Goal: Feedback & Contribution: Leave review/rating

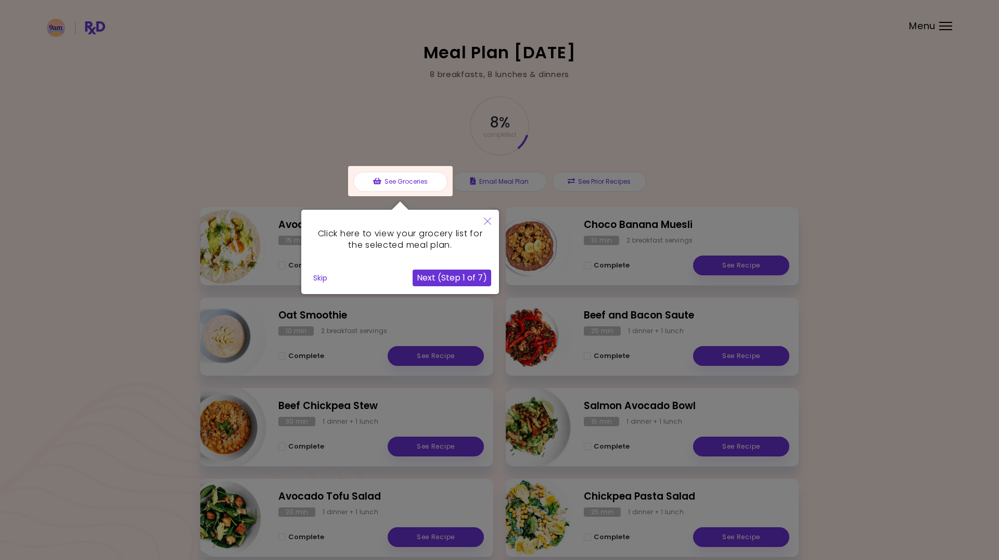
click at [321, 282] on button "Skip" at bounding box center [320, 278] width 22 height 16
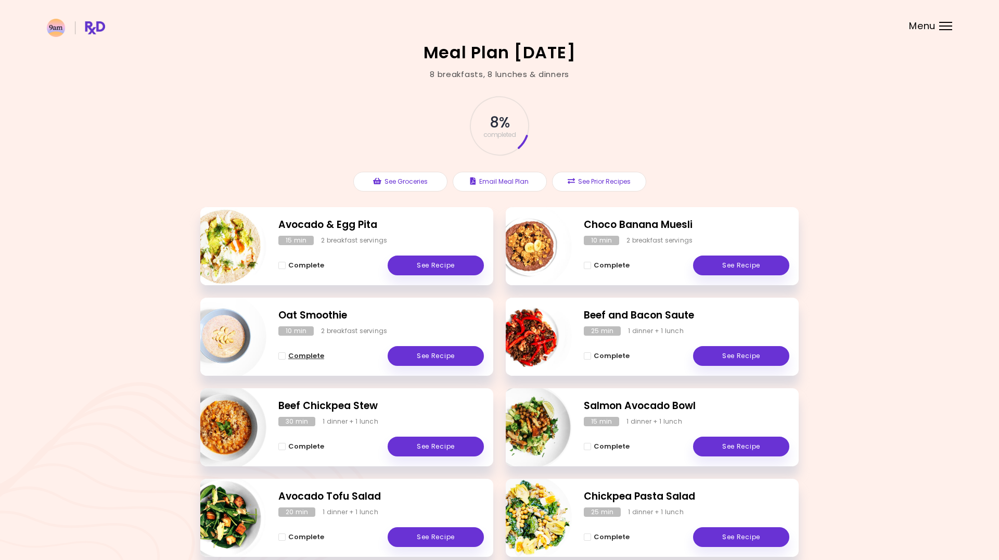
click at [281, 356] on span "Complete - Oat Smoothie" at bounding box center [281, 355] width 7 height 7
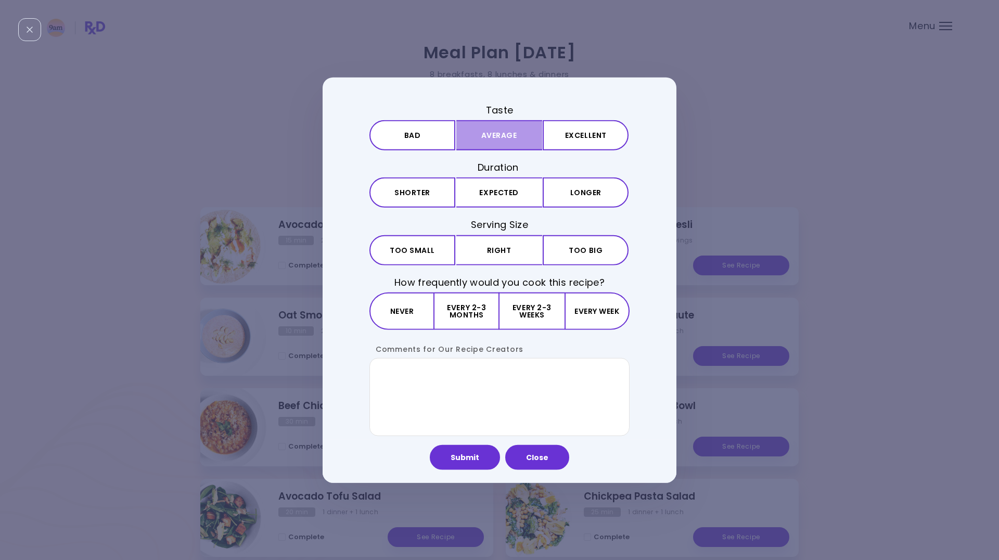
click at [511, 137] on button "Average" at bounding box center [500, 135] width 86 height 30
click at [518, 189] on button "Expected" at bounding box center [500, 193] width 86 height 30
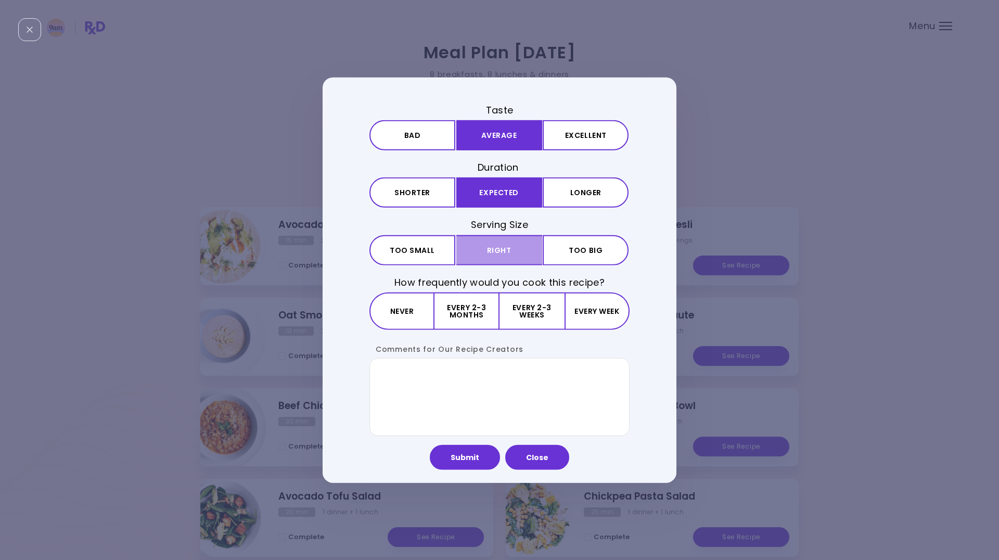
click at [501, 250] on button "Right" at bounding box center [500, 250] width 86 height 30
click at [521, 308] on button "Every 2-3 weeks" at bounding box center [532, 310] width 65 height 37
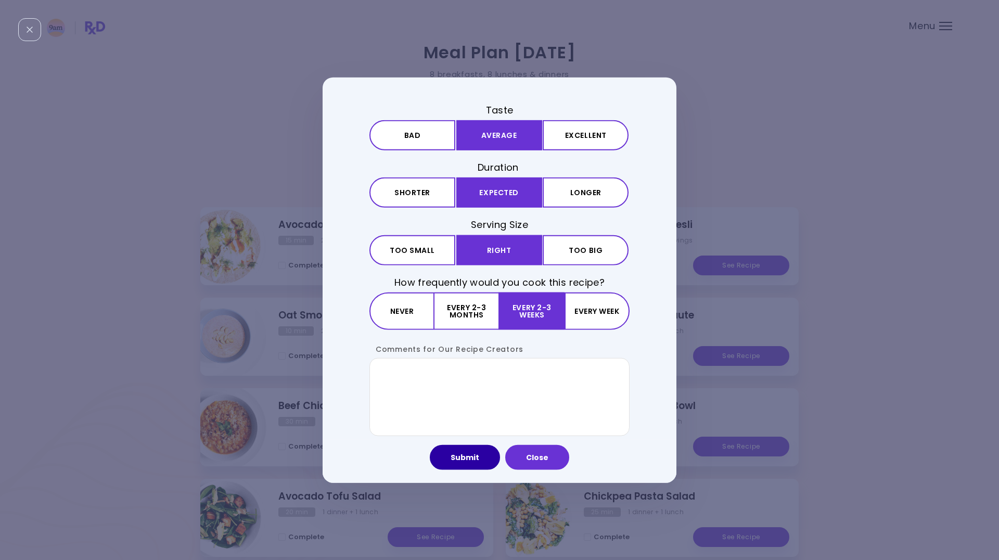
click at [464, 458] on button "Submit" at bounding box center [465, 457] width 70 height 25
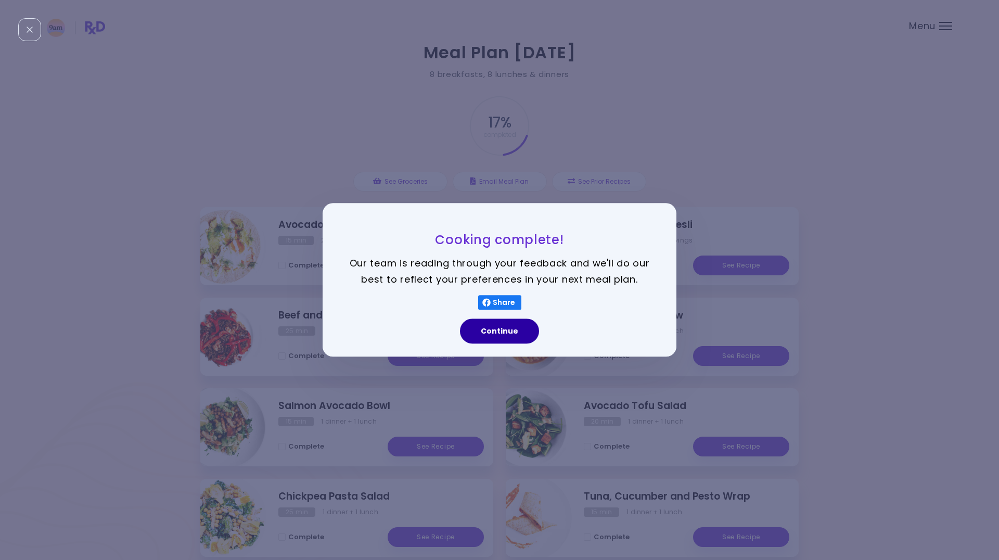
click at [498, 332] on button "Continue" at bounding box center [499, 331] width 79 height 25
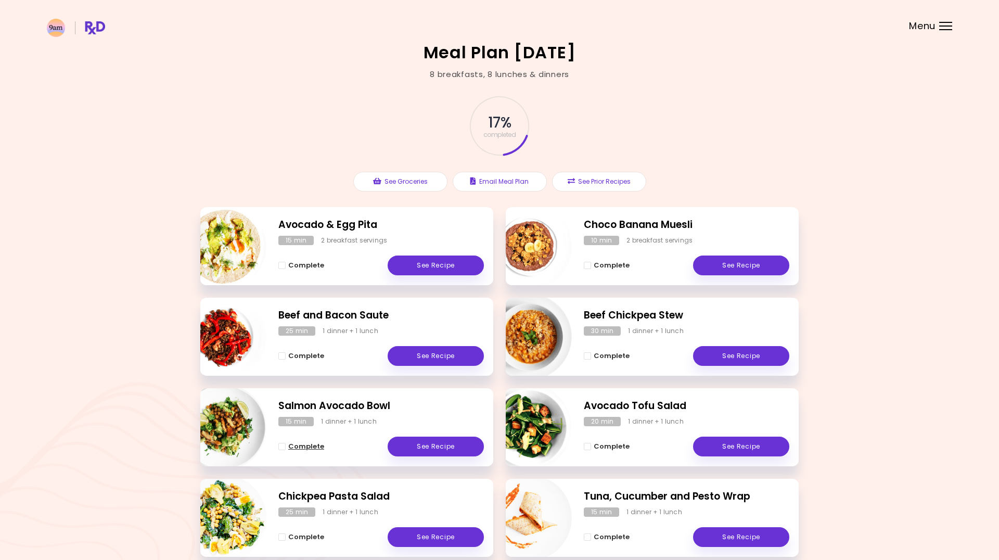
click at [281, 447] on span "Complete - Salmon Avocado Bowl" at bounding box center [281, 446] width 7 height 7
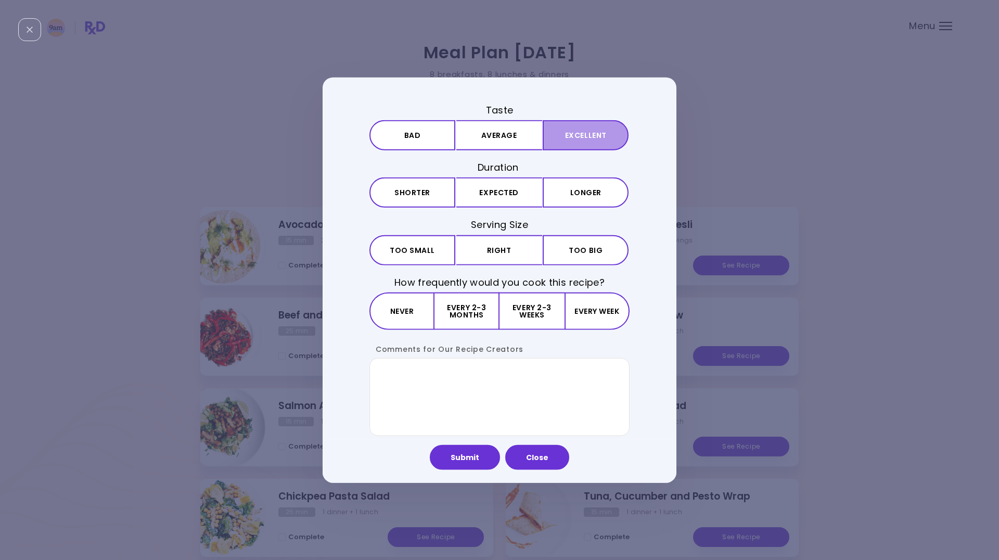
click at [571, 145] on button "Excellent" at bounding box center [586, 135] width 86 height 30
click at [509, 192] on button "Expected" at bounding box center [500, 193] width 86 height 30
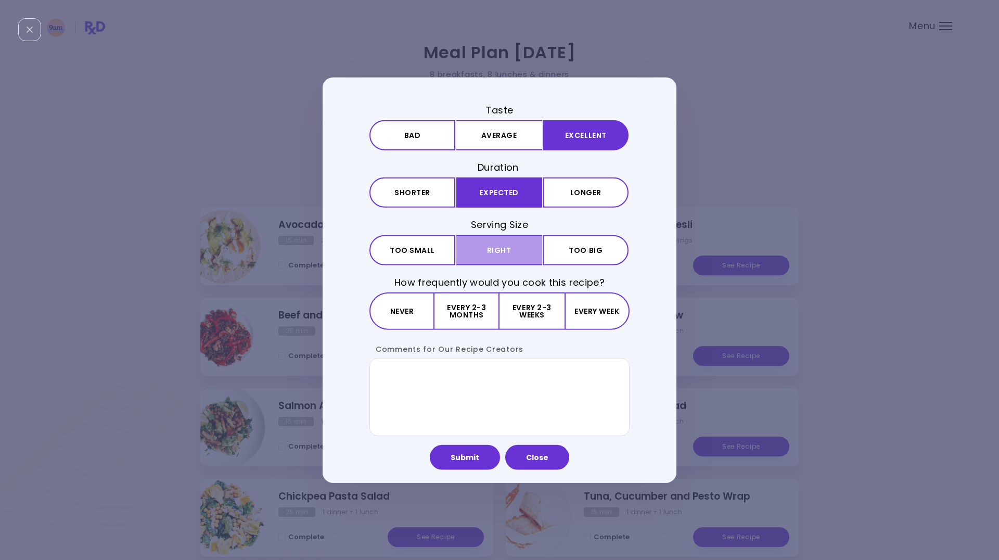
click at [505, 250] on button "Right" at bounding box center [500, 250] width 86 height 30
click at [594, 306] on button "Every week" at bounding box center [597, 310] width 65 height 37
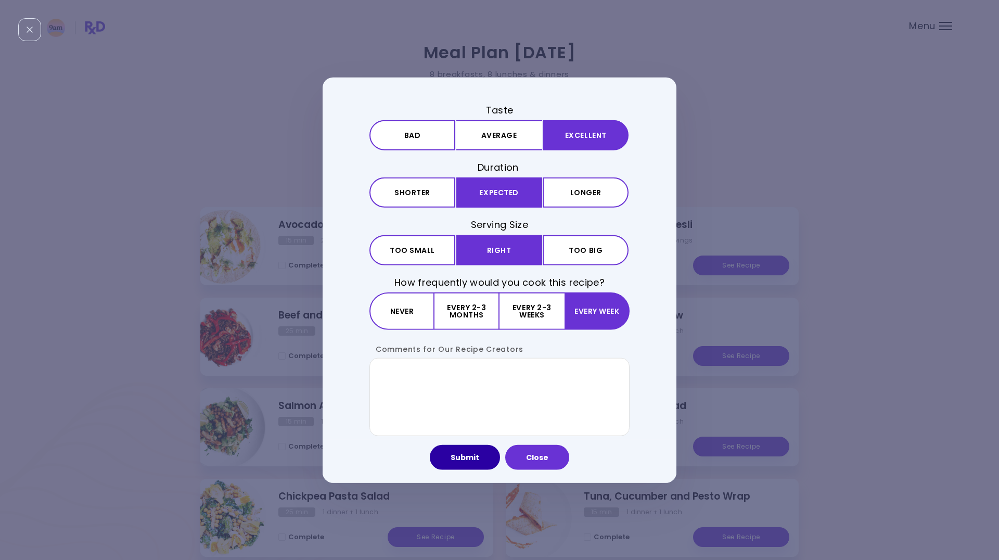
click at [468, 455] on button "Submit" at bounding box center [465, 457] width 70 height 25
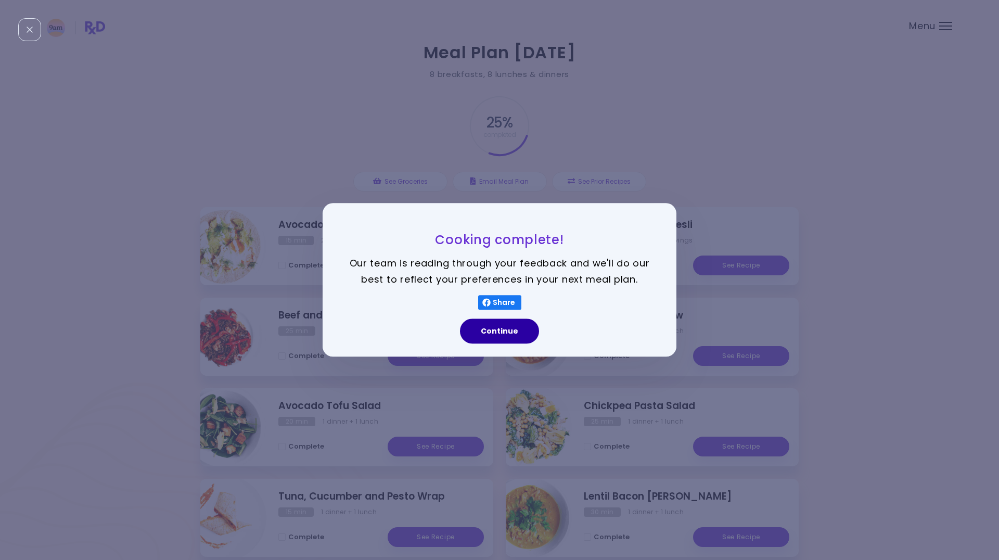
click at [509, 325] on button "Continue" at bounding box center [499, 331] width 79 height 25
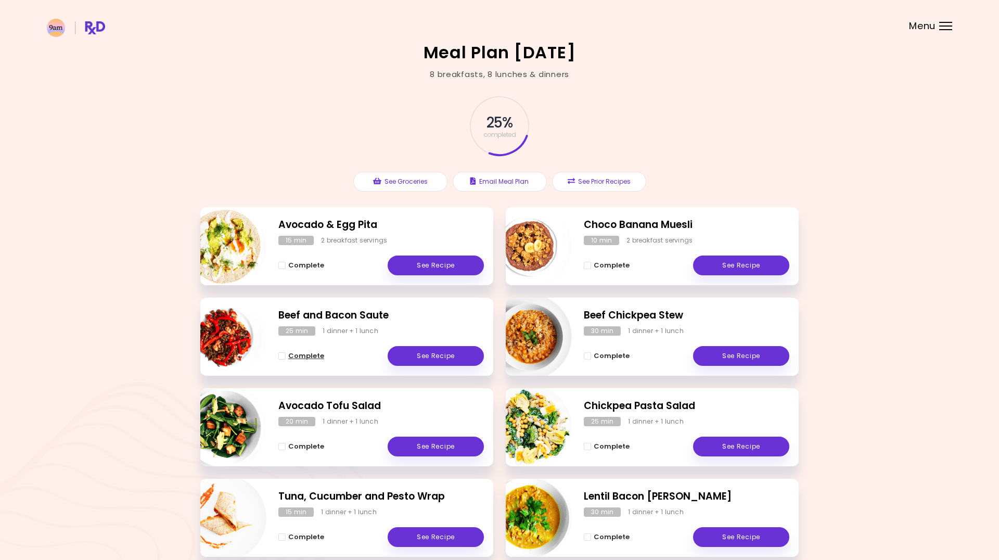
click at [282, 357] on span "Complete - Beef and Bacon Saute" at bounding box center [281, 355] width 7 height 7
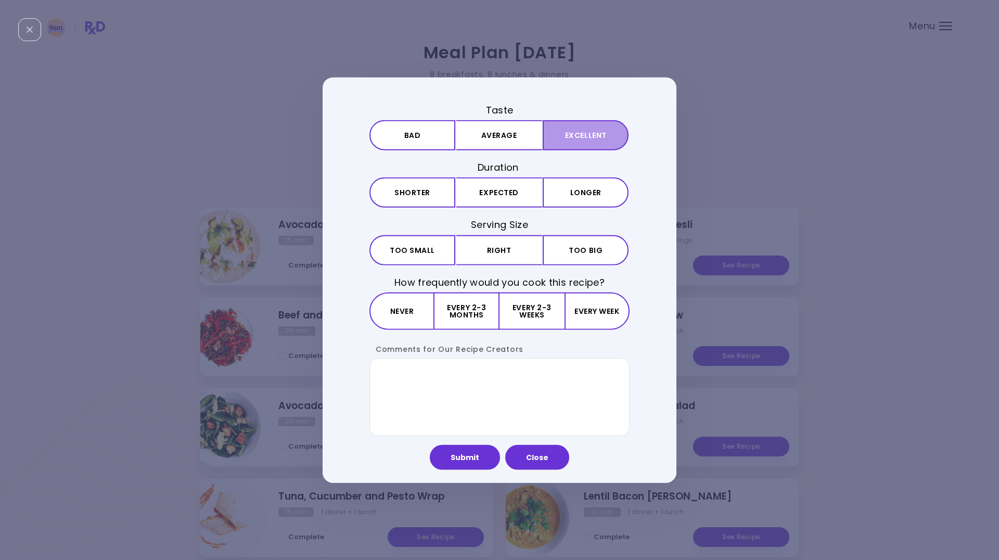
click at [580, 136] on button "Excellent" at bounding box center [586, 135] width 86 height 30
click at [517, 191] on button "Expected" at bounding box center [500, 193] width 86 height 30
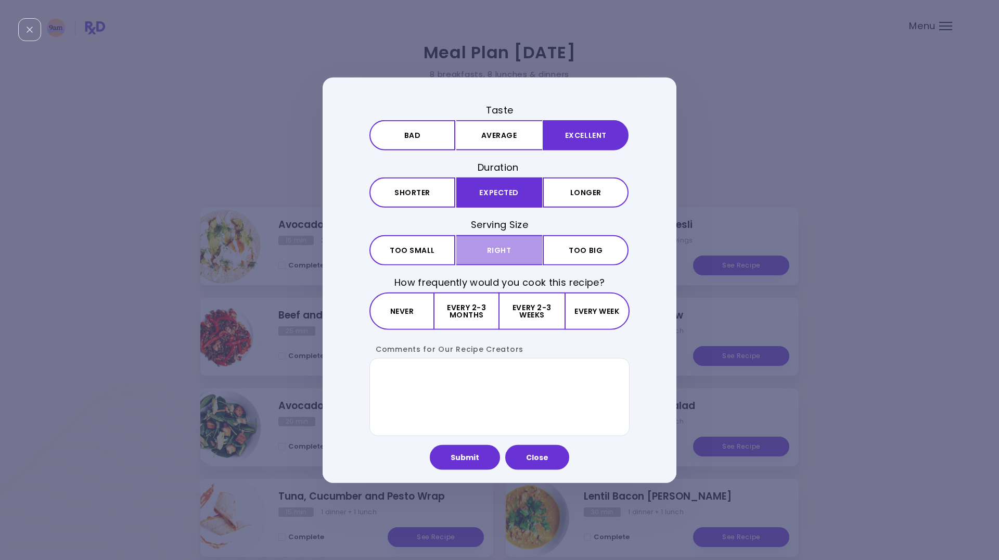
click at [508, 239] on button "Right" at bounding box center [500, 250] width 86 height 30
click at [587, 310] on button "Every week" at bounding box center [597, 310] width 65 height 37
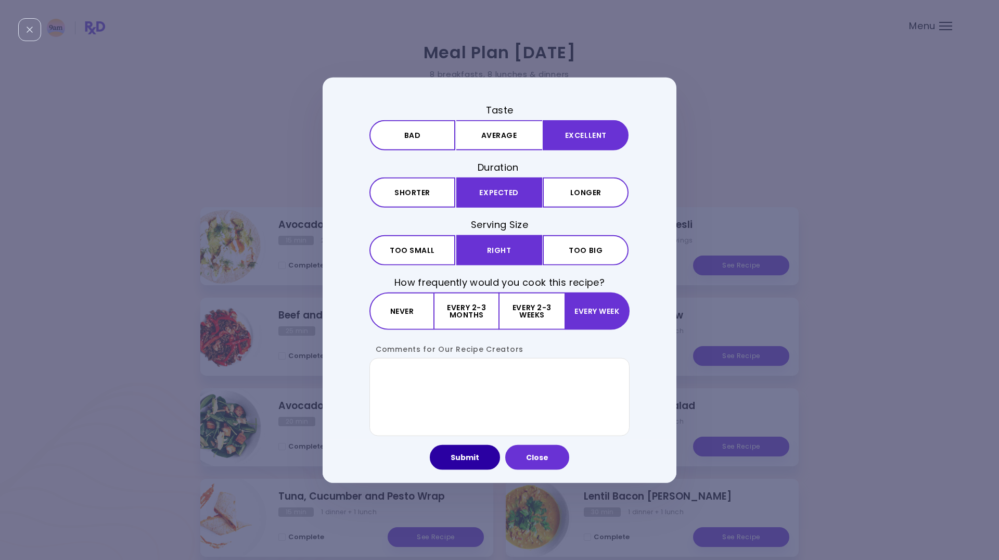
click at [466, 460] on button "Submit" at bounding box center [465, 457] width 70 height 25
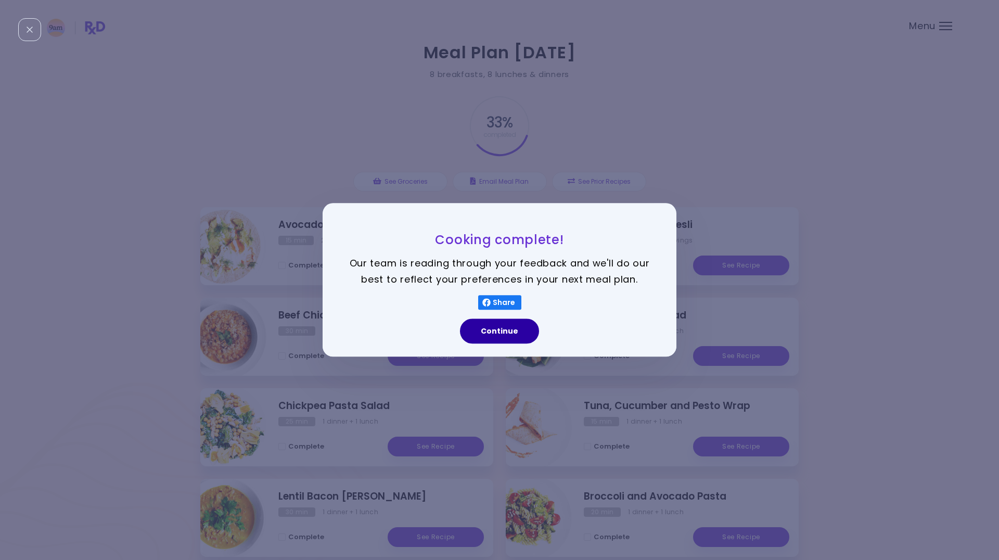
click at [500, 335] on button "Continue" at bounding box center [499, 331] width 79 height 25
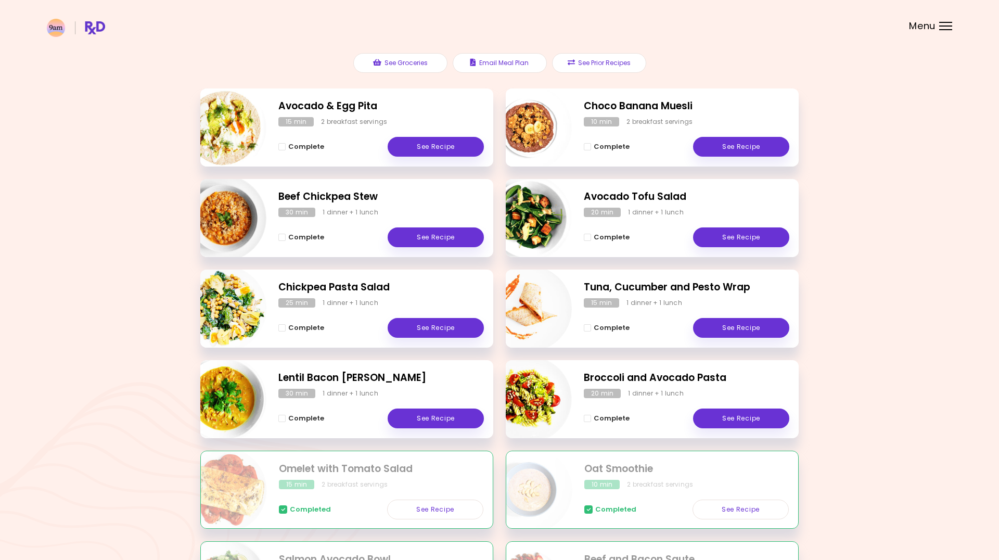
scroll to position [119, 0]
